Goal: Obtain resource: Obtain resource

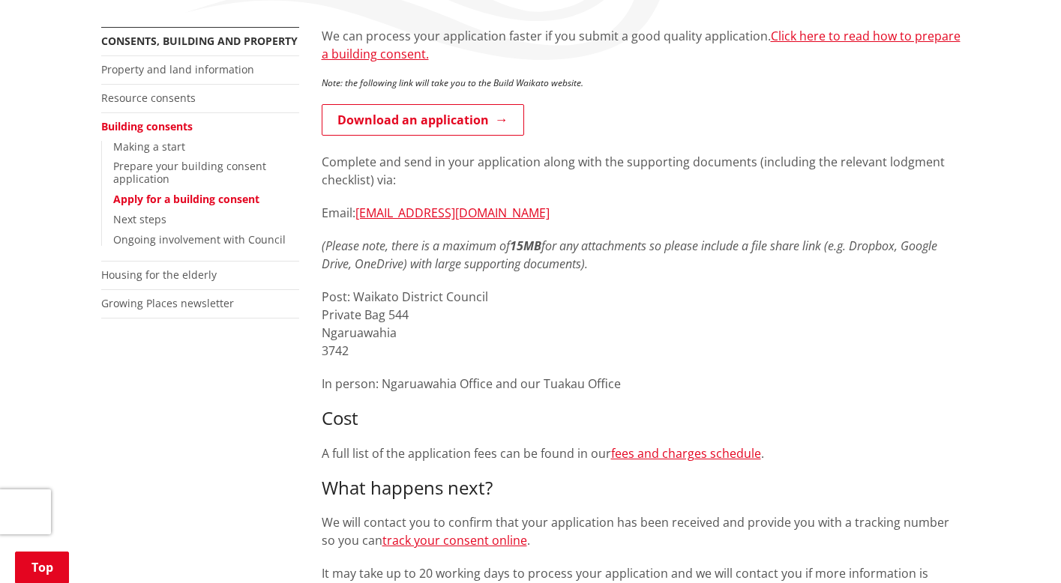
scroll to position [277, 0]
click at [660, 452] on link "fees and charges schedule" at bounding box center [686, 453] width 150 height 16
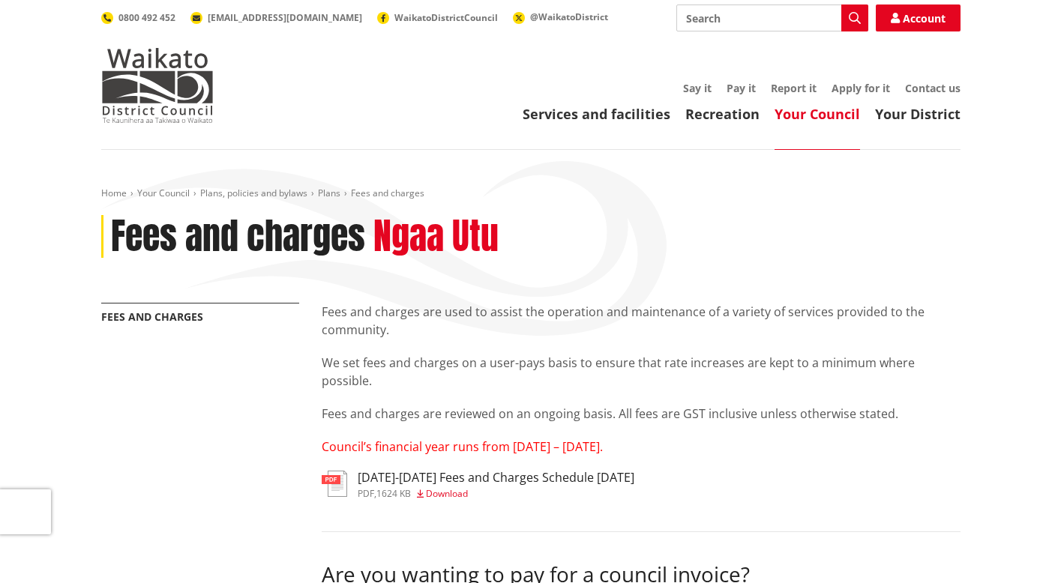
click at [457, 495] on span "Download" at bounding box center [447, 493] width 42 height 13
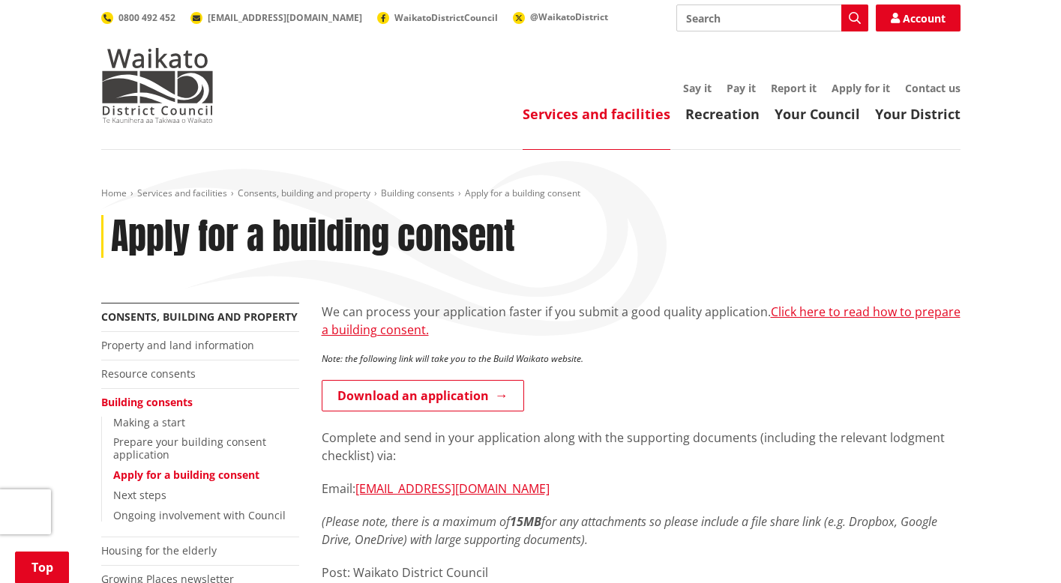
scroll to position [277, 0]
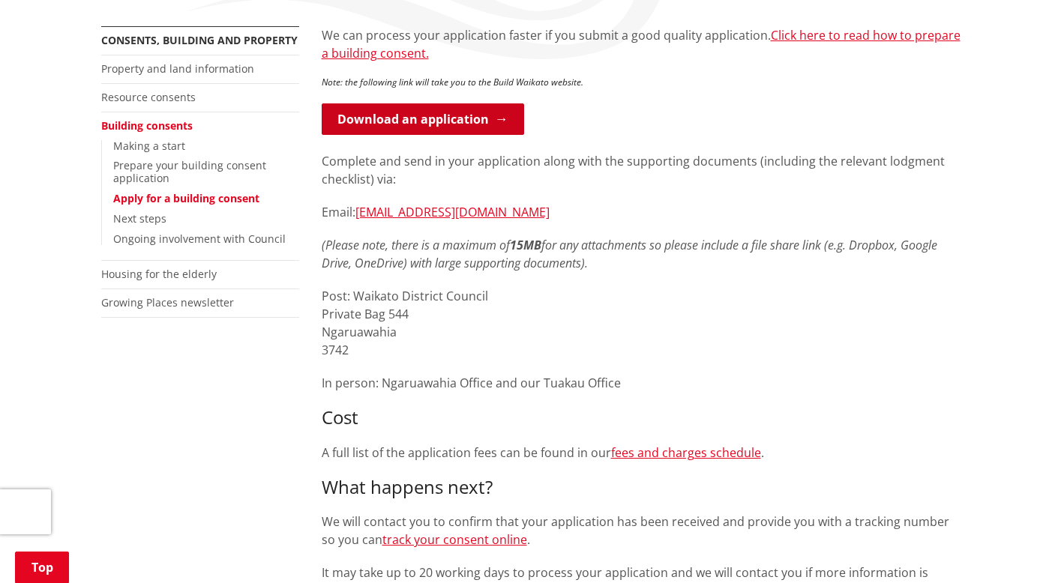
click at [463, 114] on link "Download an application" at bounding box center [423, 118] width 202 height 31
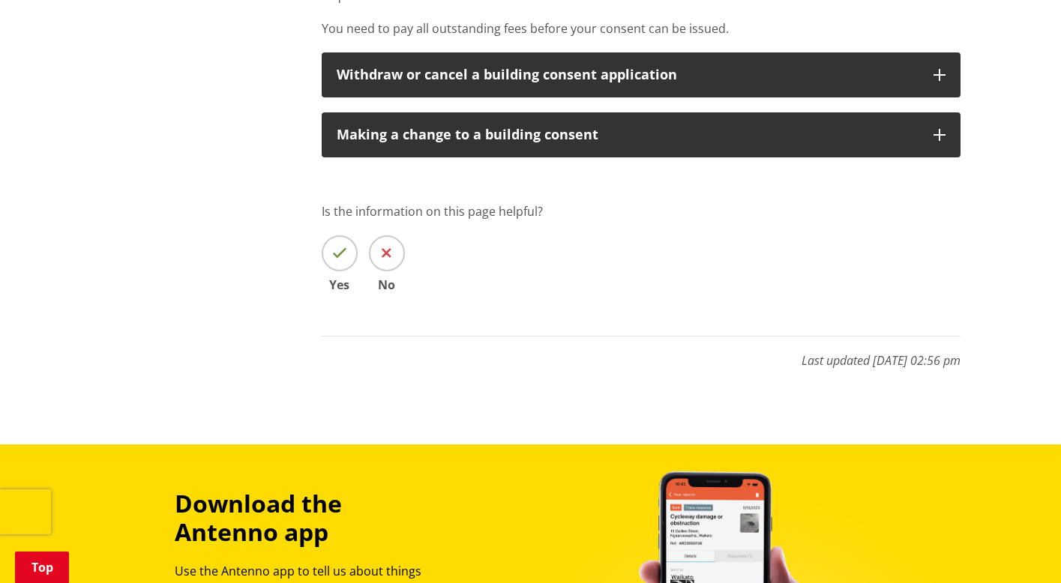
scroll to position [1103, 0]
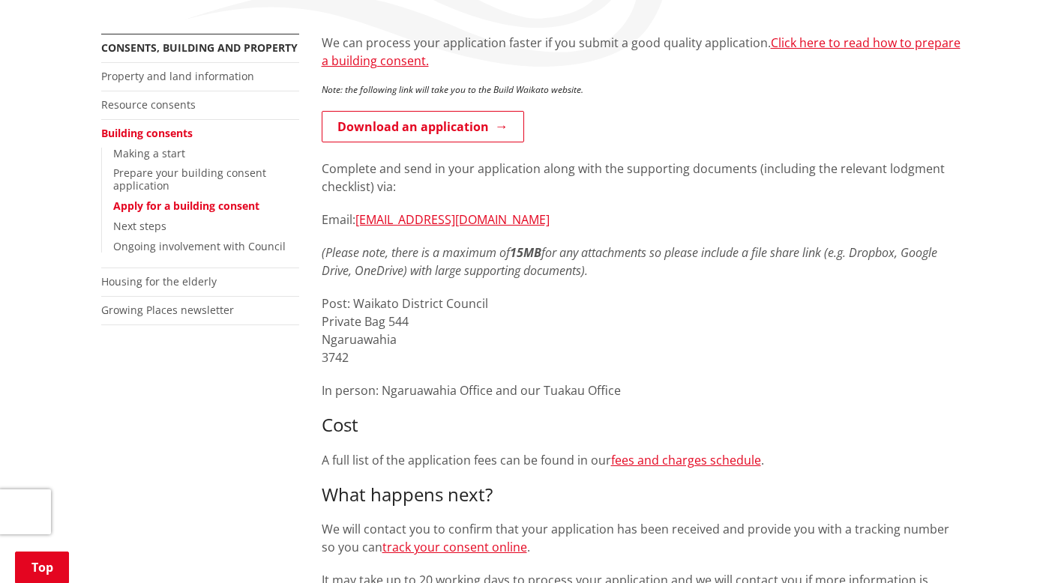
scroll to position [270, 0]
click at [156, 200] on link "Apply for a building consent" at bounding box center [186, 205] width 146 height 14
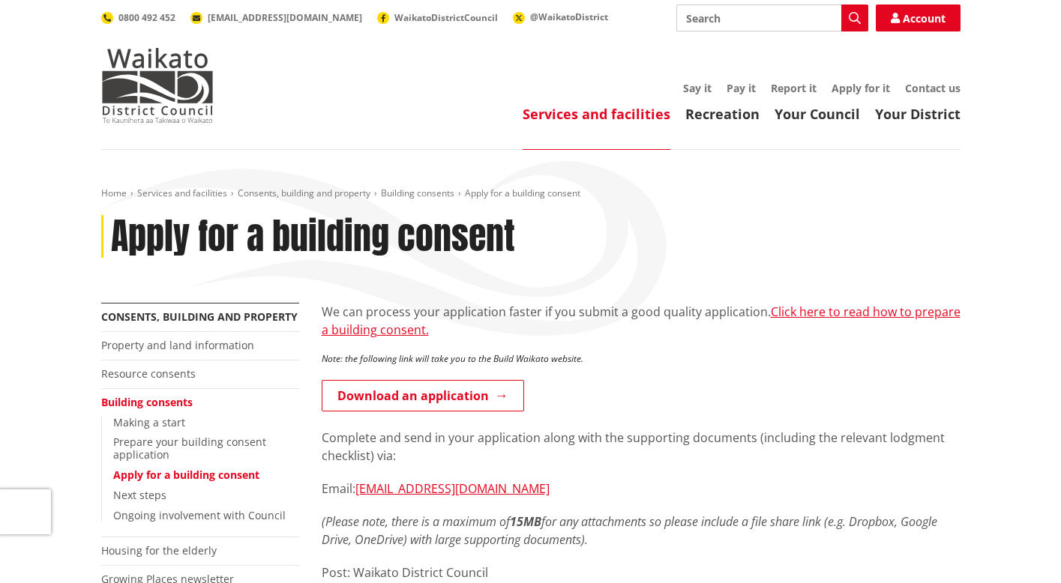
click at [192, 258] on h1 "Apply for a building consent" at bounding box center [313, 236] width 404 height 43
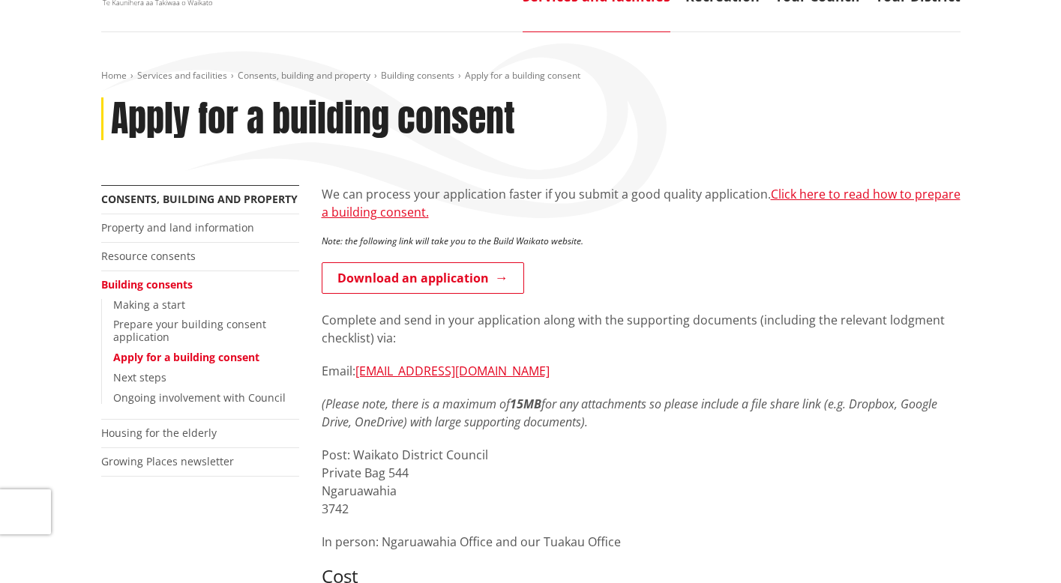
scroll to position [119, 0]
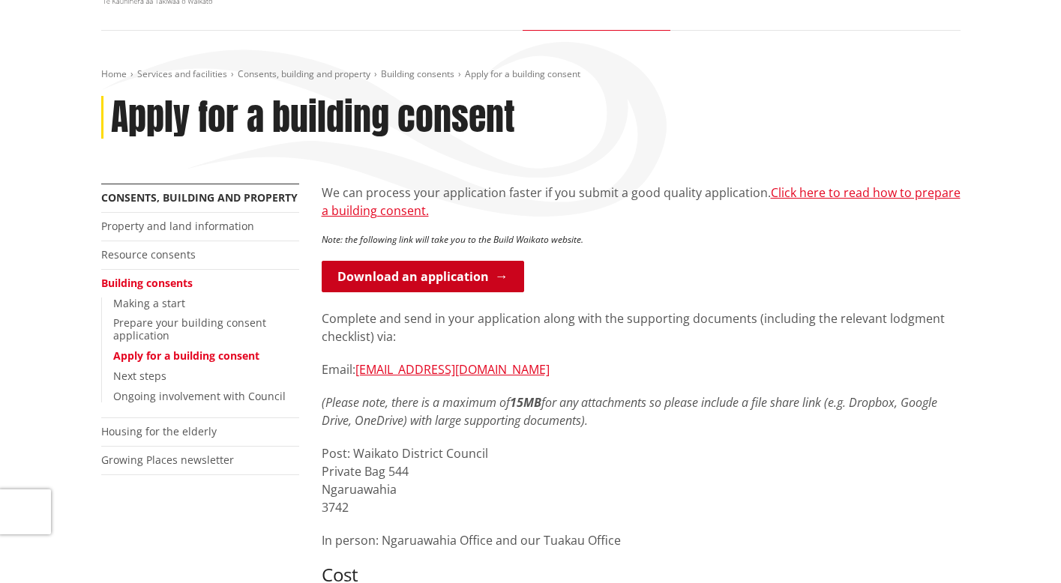
click at [403, 289] on link "Download an application" at bounding box center [423, 276] width 202 height 31
